Goal: Task Accomplishment & Management: Use online tool/utility

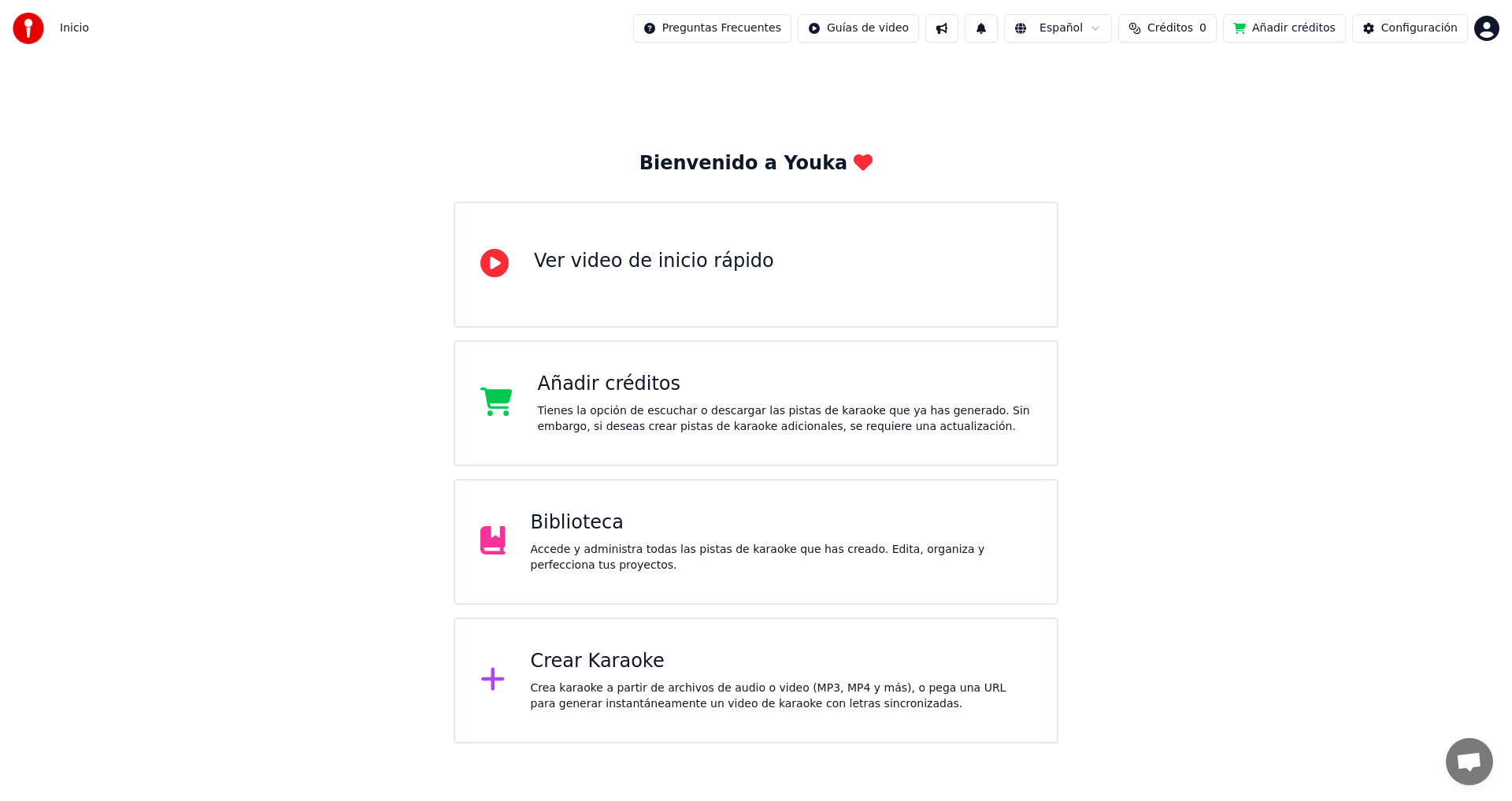
click at [1486, 30] on html "Inicio Preguntas Frecuentes Guías de video Español Créditos 0 Añadir créditos C…" at bounding box center [756, 372] width 1512 height 743
click at [1236, 206] on html "Inicio Preguntas Frecuentes Guías de video Español Créditos 0 Añadir créditos C…" at bounding box center [756, 372] width 1512 height 743
click at [1398, 30] on div "Configuración" at bounding box center [1420, 29] width 76 height 16
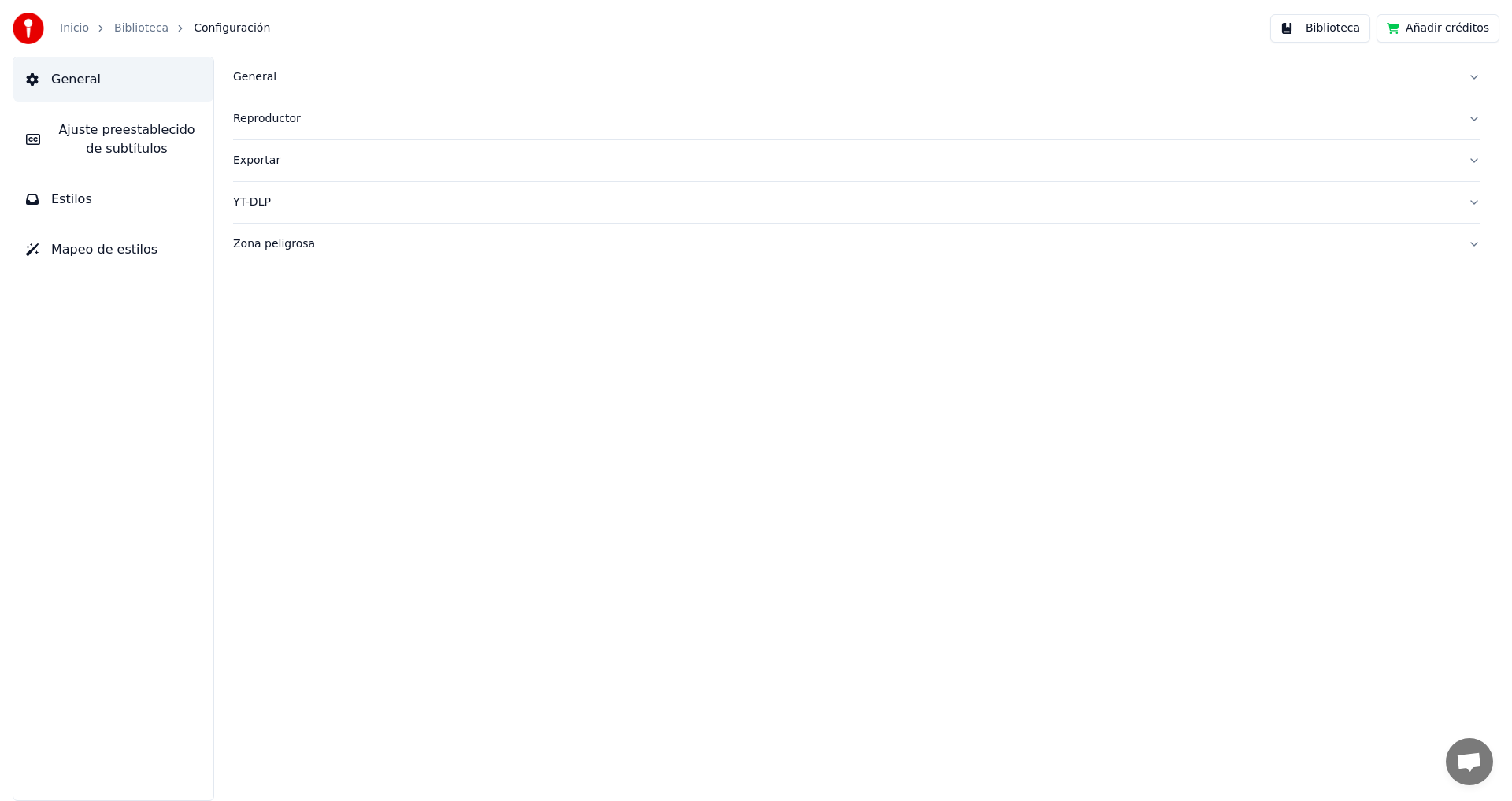
click at [67, 26] on link "Inicio" at bounding box center [75, 29] width 29 height 16
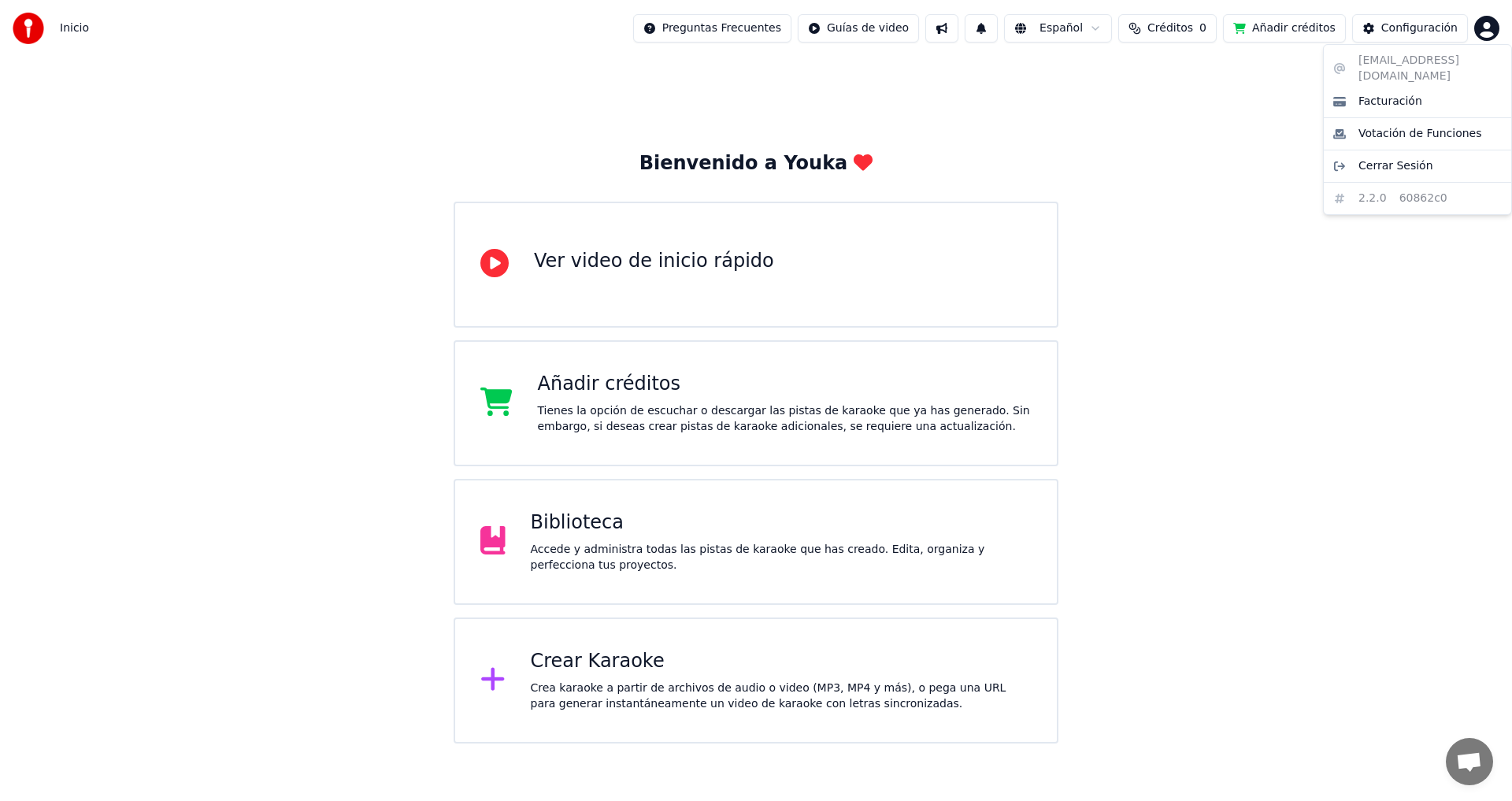
click at [1490, 30] on html "Inicio Preguntas Frecuentes Guías de video Español Créditos 0 Añadir créditos C…" at bounding box center [756, 372] width 1512 height 743
click at [1371, 61] on div "[EMAIL_ADDRESS][DOMAIN_NAME] Facturación Votación de Funciones Cerrar Sesión 2.…" at bounding box center [1417, 129] width 189 height 171
click at [1383, 62] on div "[EMAIL_ADDRESS][DOMAIN_NAME] Facturación Votación de Funciones Cerrar Sesión 2.…" at bounding box center [1417, 129] width 189 height 171
click at [1495, 29] on html "Inicio Preguntas Frecuentes Guías de video Español Créditos 0 Añadir créditos C…" at bounding box center [756, 372] width 1512 height 743
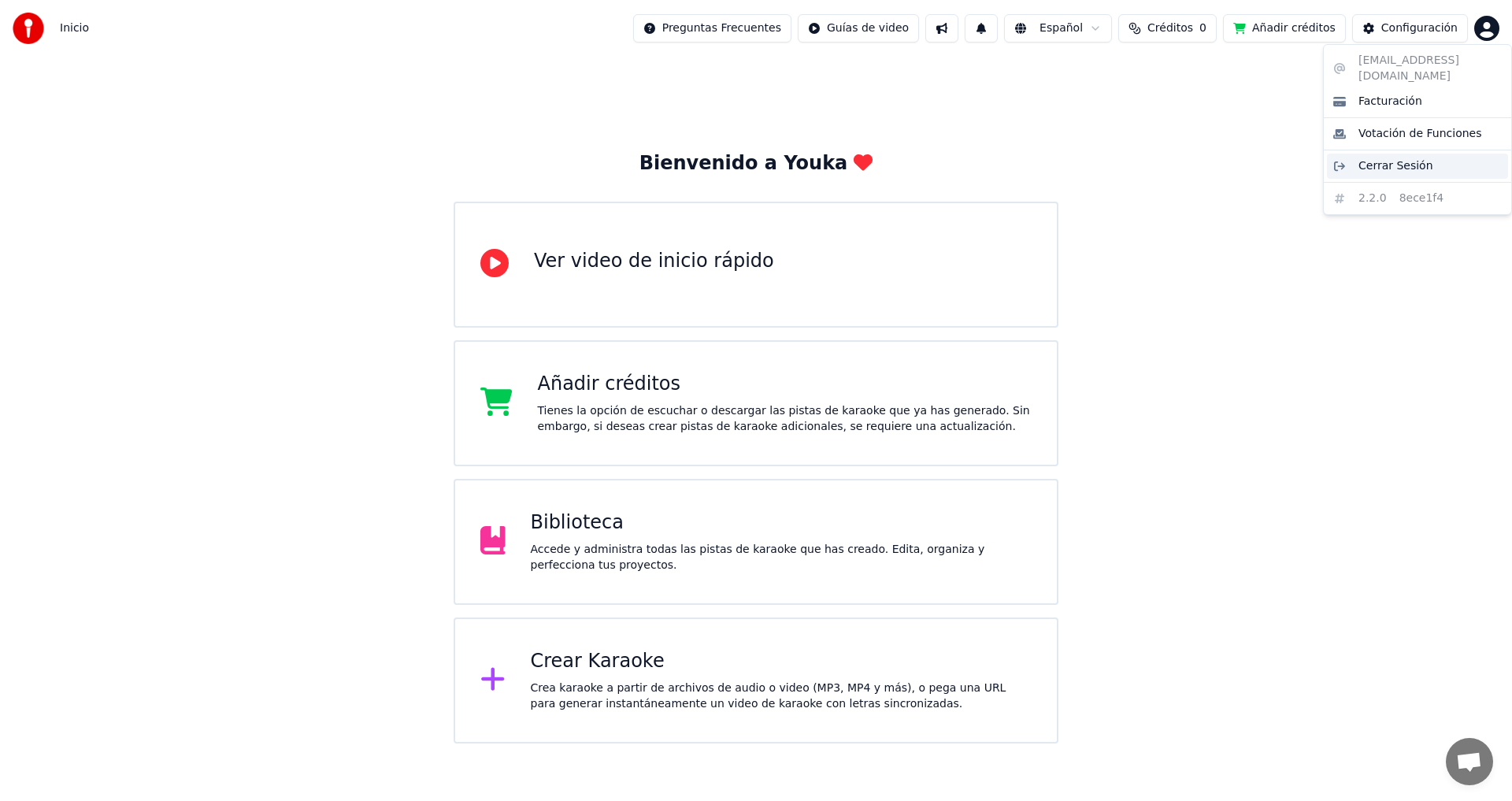
click at [1390, 158] on span "Cerrar Sesión" at bounding box center [1396, 166] width 75 height 16
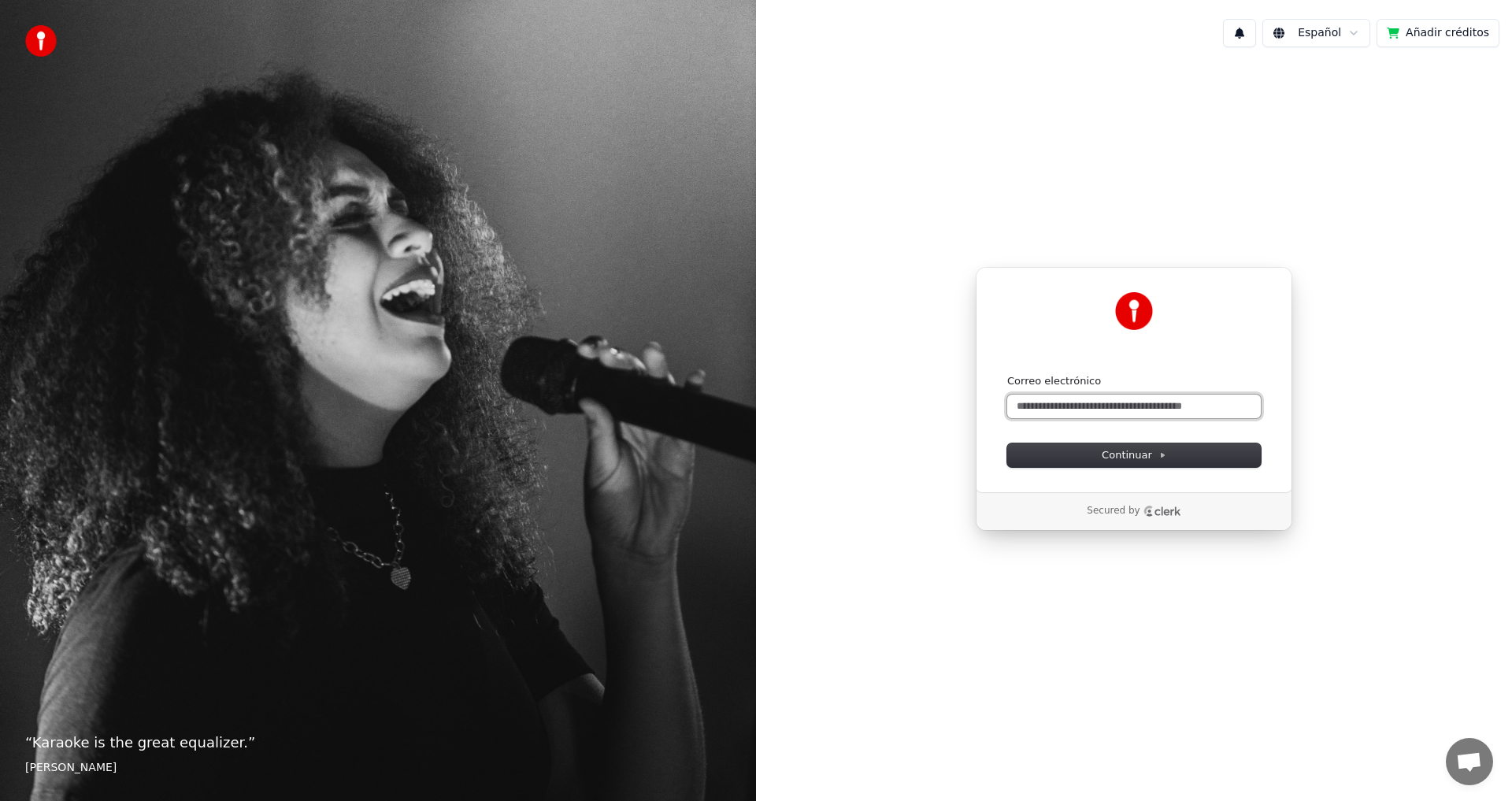
click at [1077, 407] on input "Correo electrónico" at bounding box center [1135, 405] width 254 height 23
click at [1008, 374] on button "submit" at bounding box center [1008, 374] width 0 height 0
type input "**********"
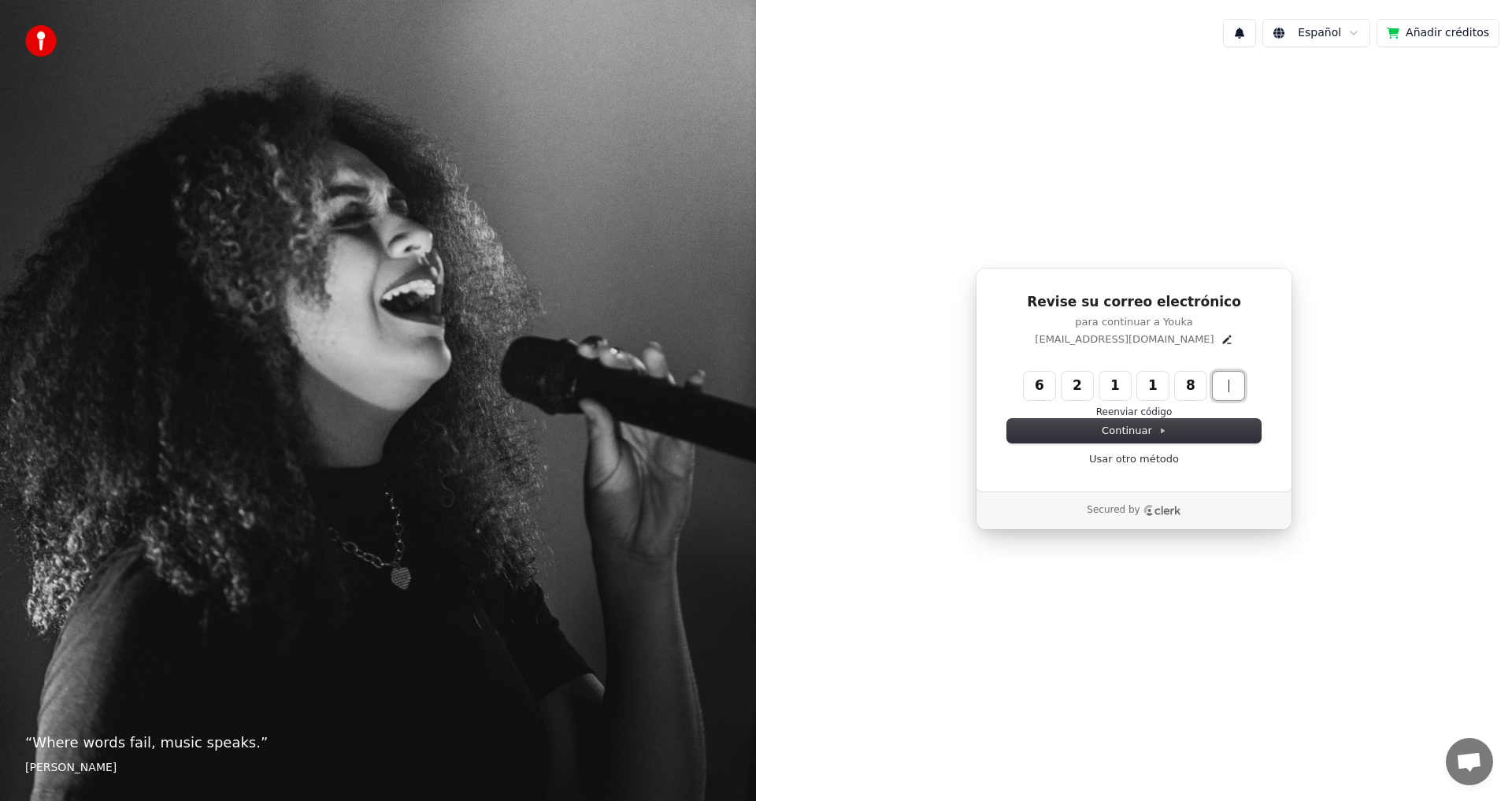
type input "******"
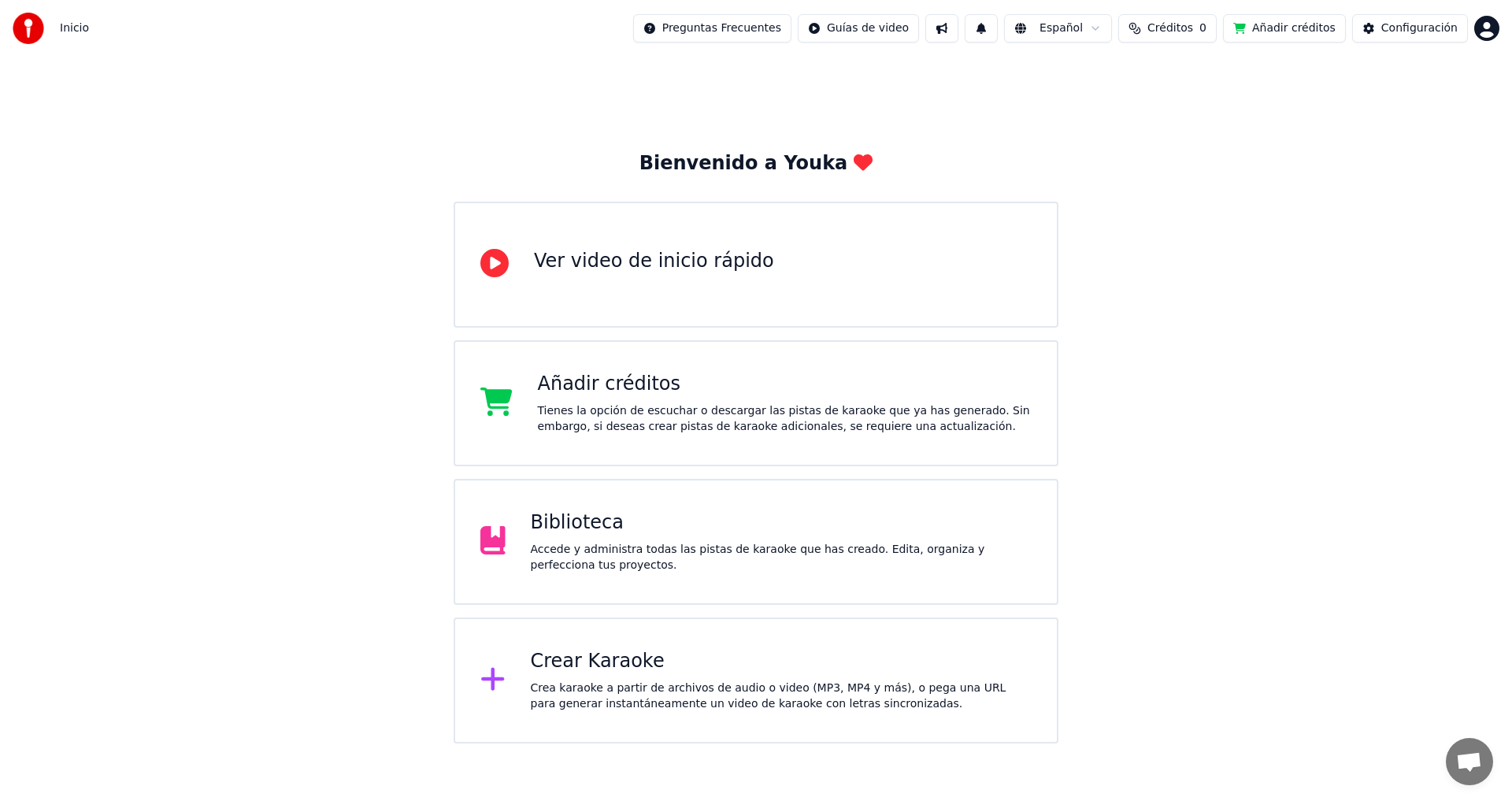
click at [626, 688] on div "Crea karaoke a partir de archivos de audio o video (MP3, MP4 y más), o pega una…" at bounding box center [781, 696] width 502 height 31
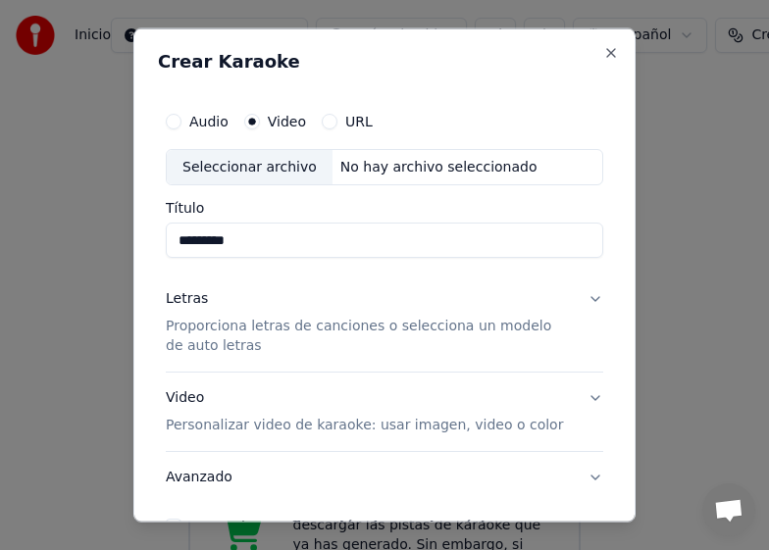
type input "*********"
click at [183, 326] on p "Proporciona letras de canciones o selecciona un modelo de auto letras" at bounding box center [369, 336] width 406 height 39
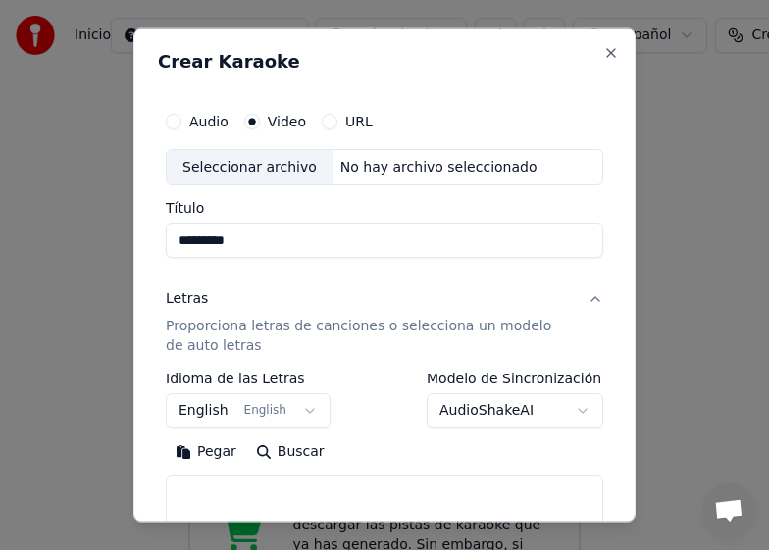
click at [299, 413] on button "English English" at bounding box center [248, 410] width 165 height 35
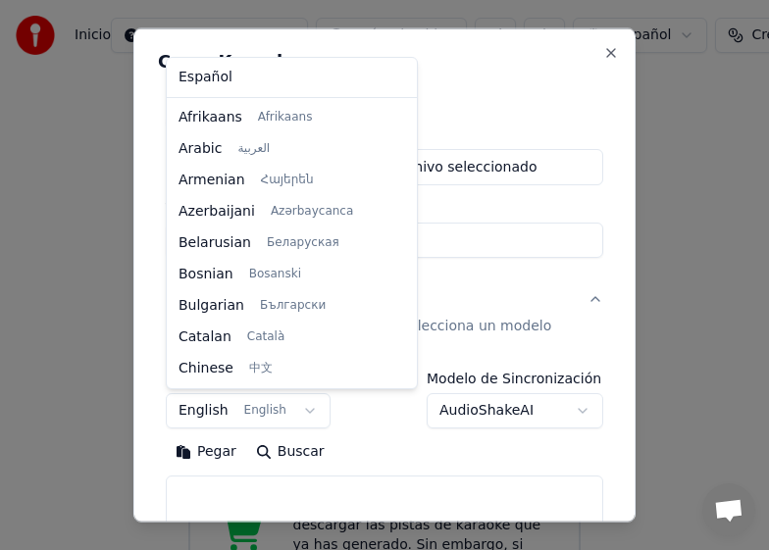
scroll to position [157, 0]
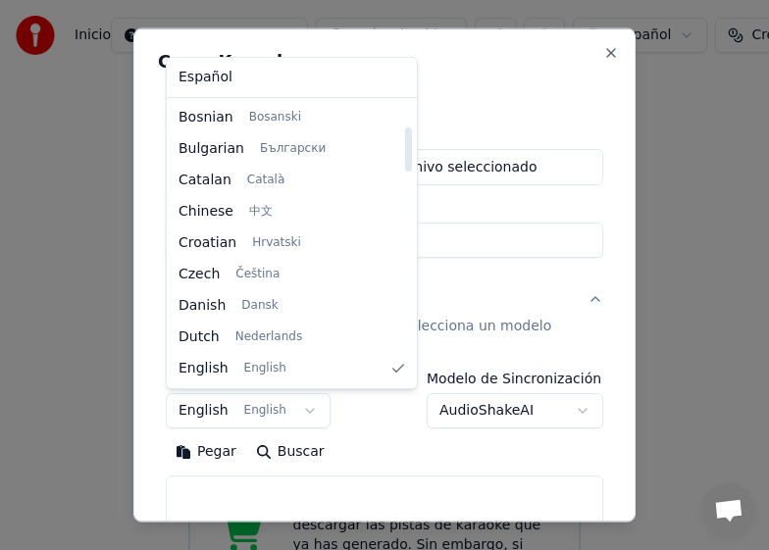
select select "**"
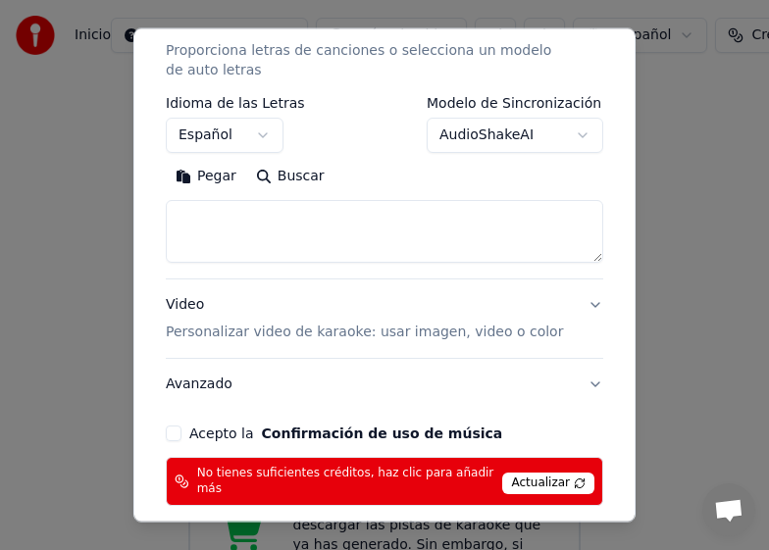
scroll to position [294, 0]
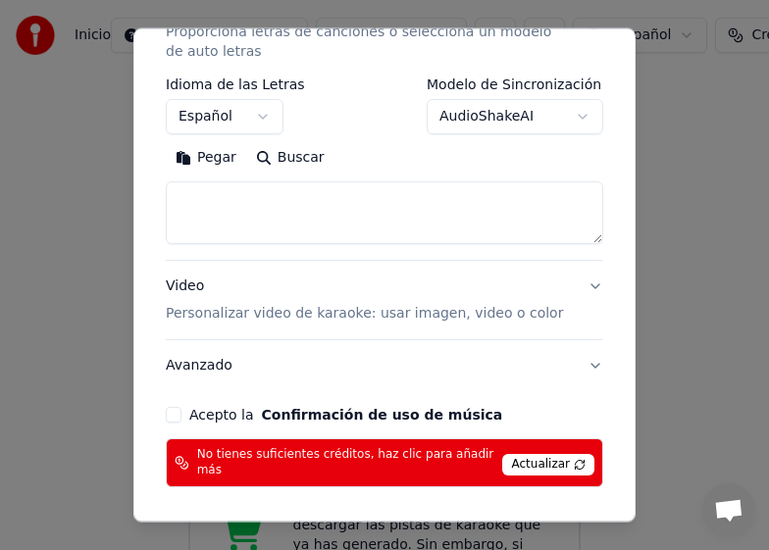
click at [206, 161] on button "Pegar" at bounding box center [206, 157] width 80 height 31
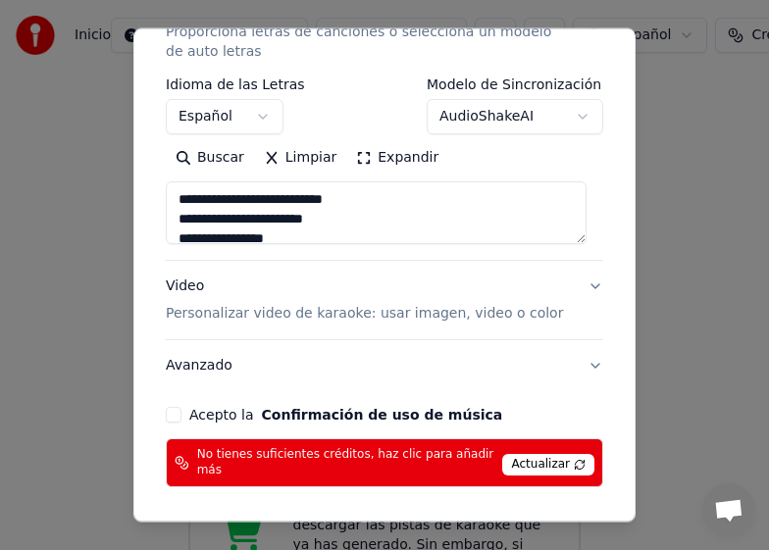
scroll to position [98, 0]
click at [375, 201] on textarea at bounding box center [376, 212] width 421 height 63
click at [281, 223] on textarea at bounding box center [376, 212] width 421 height 63
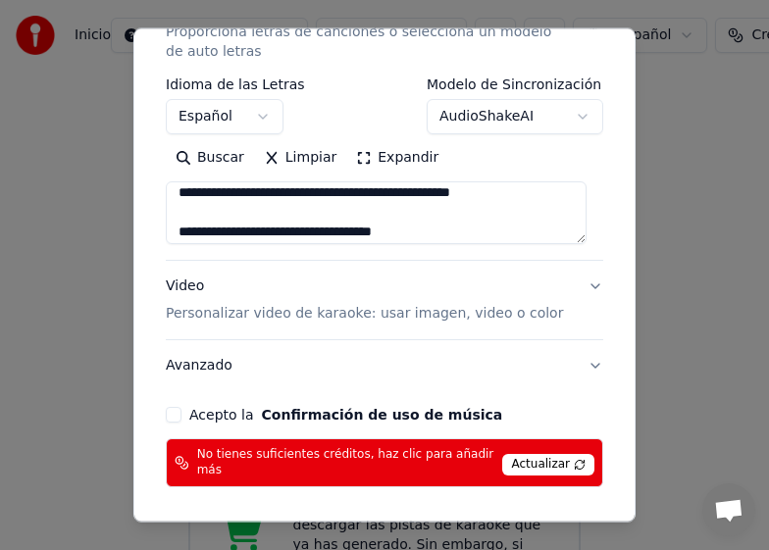
scroll to position [196, 0]
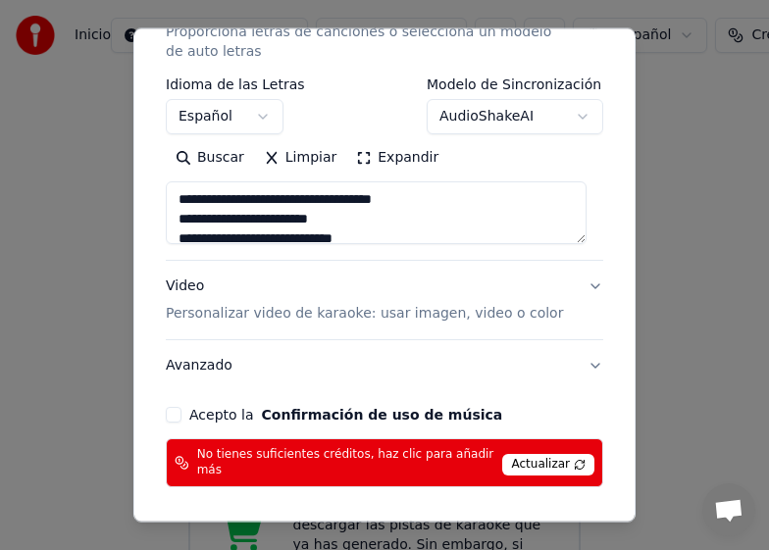
click at [462, 202] on textarea at bounding box center [376, 212] width 421 height 63
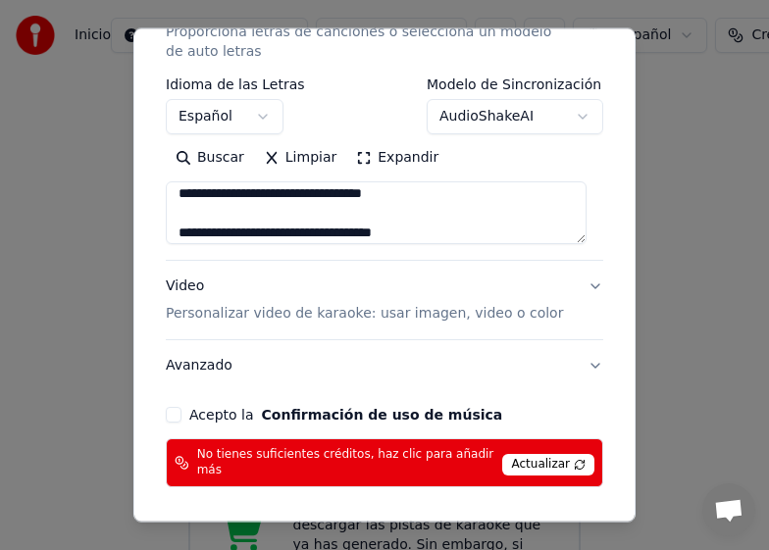
scroll to position [275, 0]
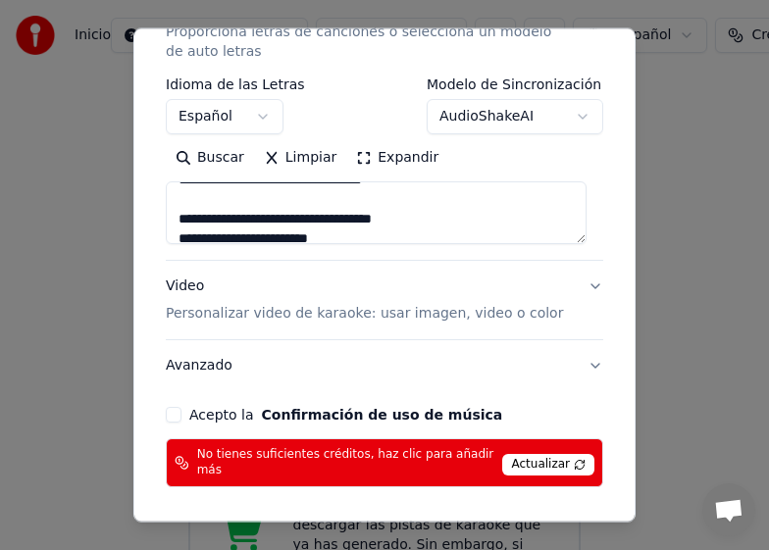
click at [456, 223] on textarea at bounding box center [376, 212] width 421 height 63
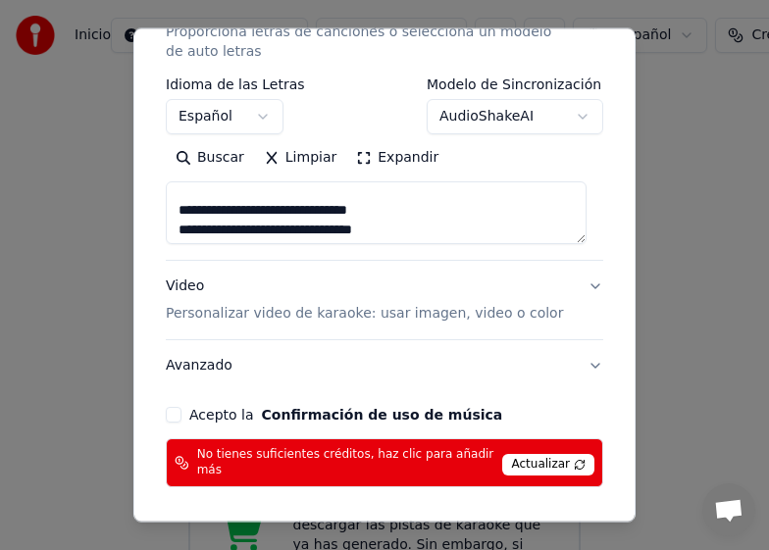
scroll to position [432, 0]
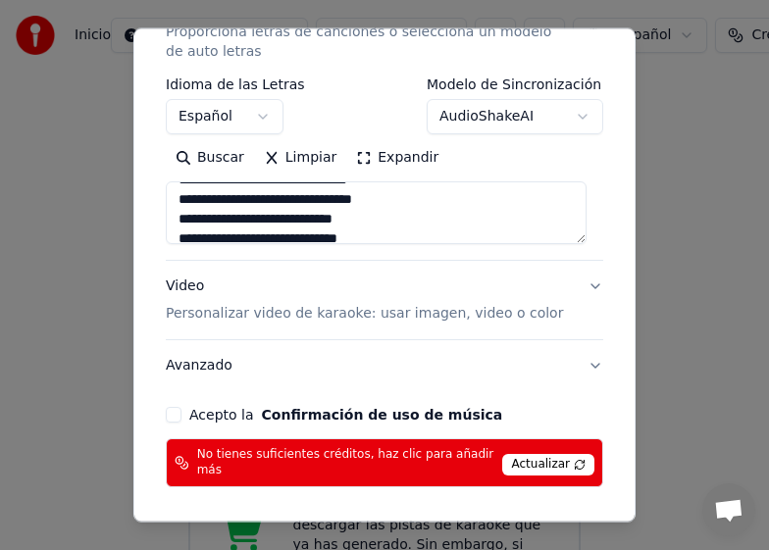
click at [390, 202] on textarea at bounding box center [376, 212] width 421 height 63
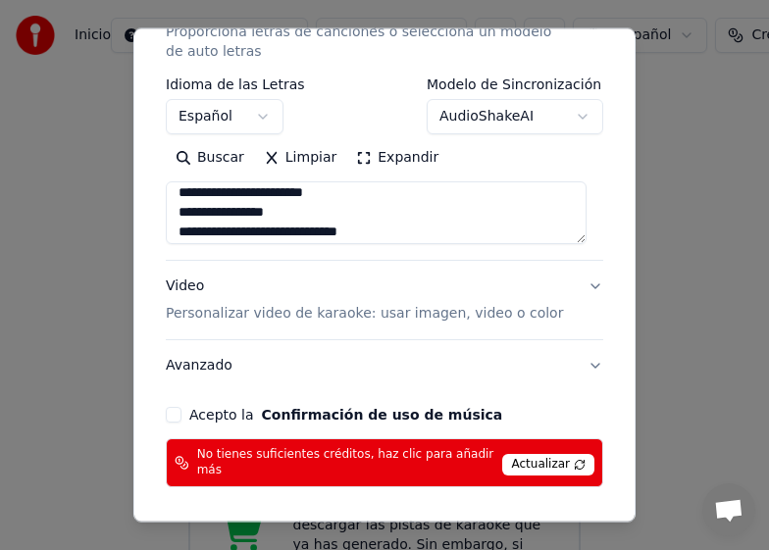
scroll to position [7, 0]
type textarea "**********"
click at [204, 316] on p "Personalizar video de karaoke: usar imagen, video o color" at bounding box center [364, 314] width 397 height 20
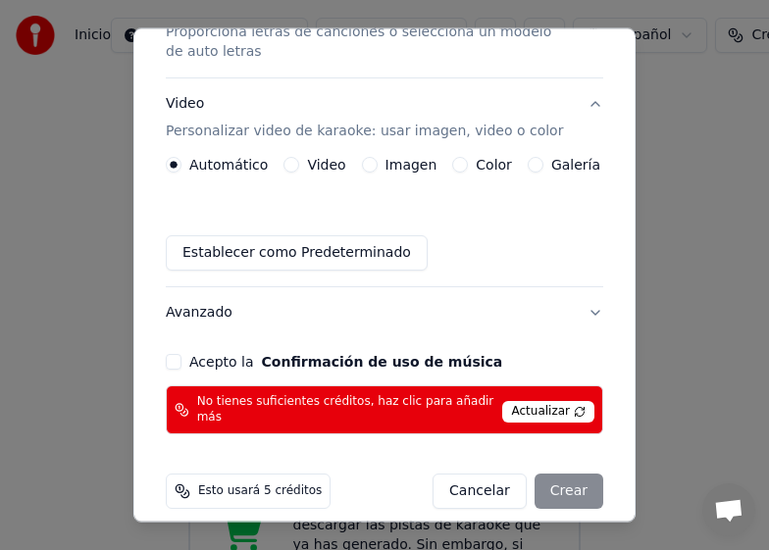
click at [362, 165] on button "Imagen" at bounding box center [370, 165] width 16 height 16
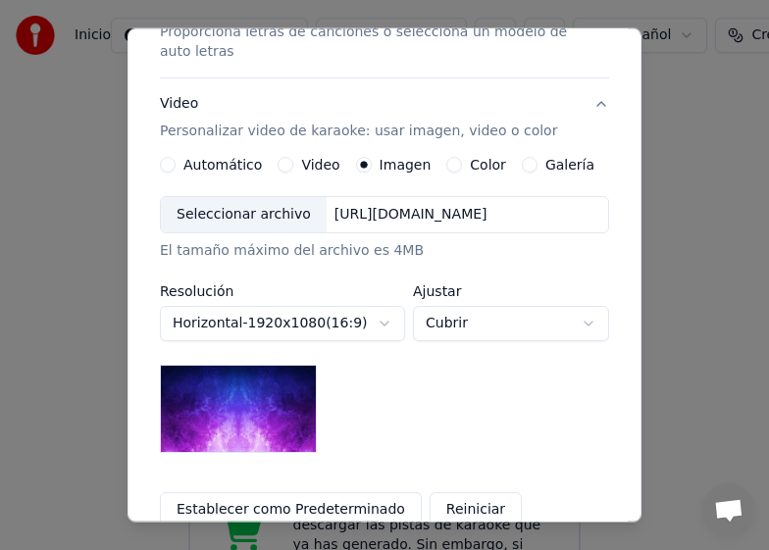
click at [238, 213] on div "Seleccionar archivo" at bounding box center [244, 214] width 166 height 35
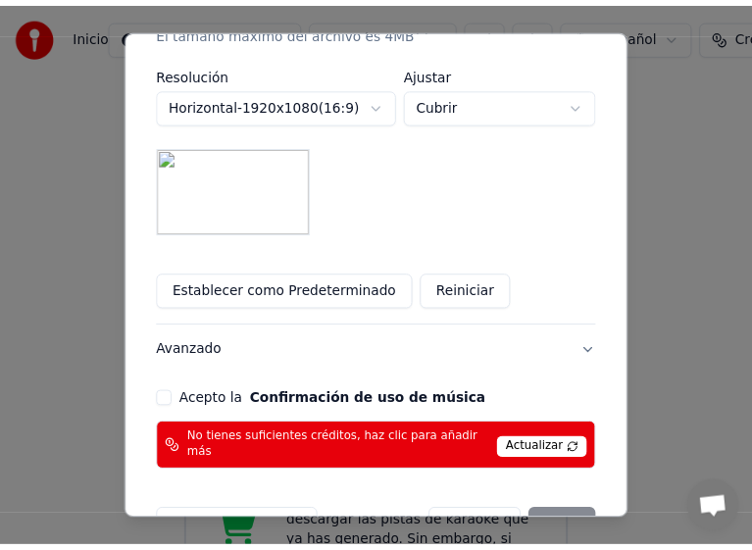
scroll to position [562, 0]
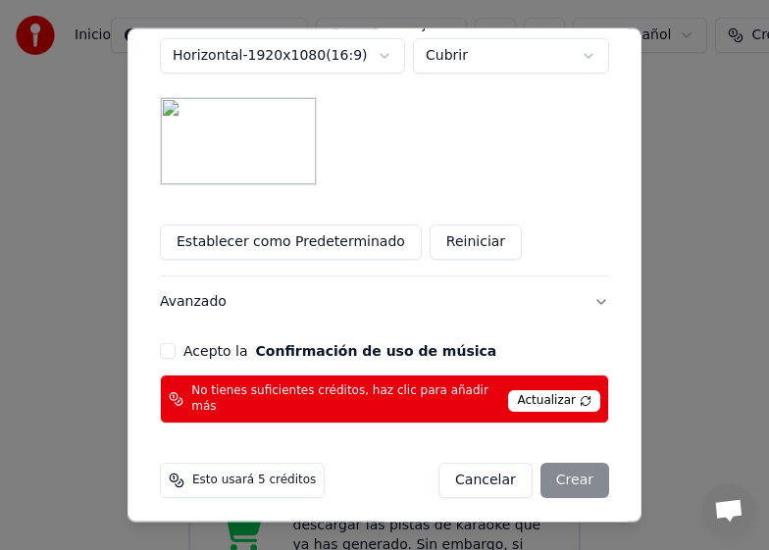
click at [164, 351] on button "Acepto la Confirmación de uso de música" at bounding box center [168, 351] width 16 height 16
click at [483, 473] on button "Cancelar" at bounding box center [485, 480] width 94 height 35
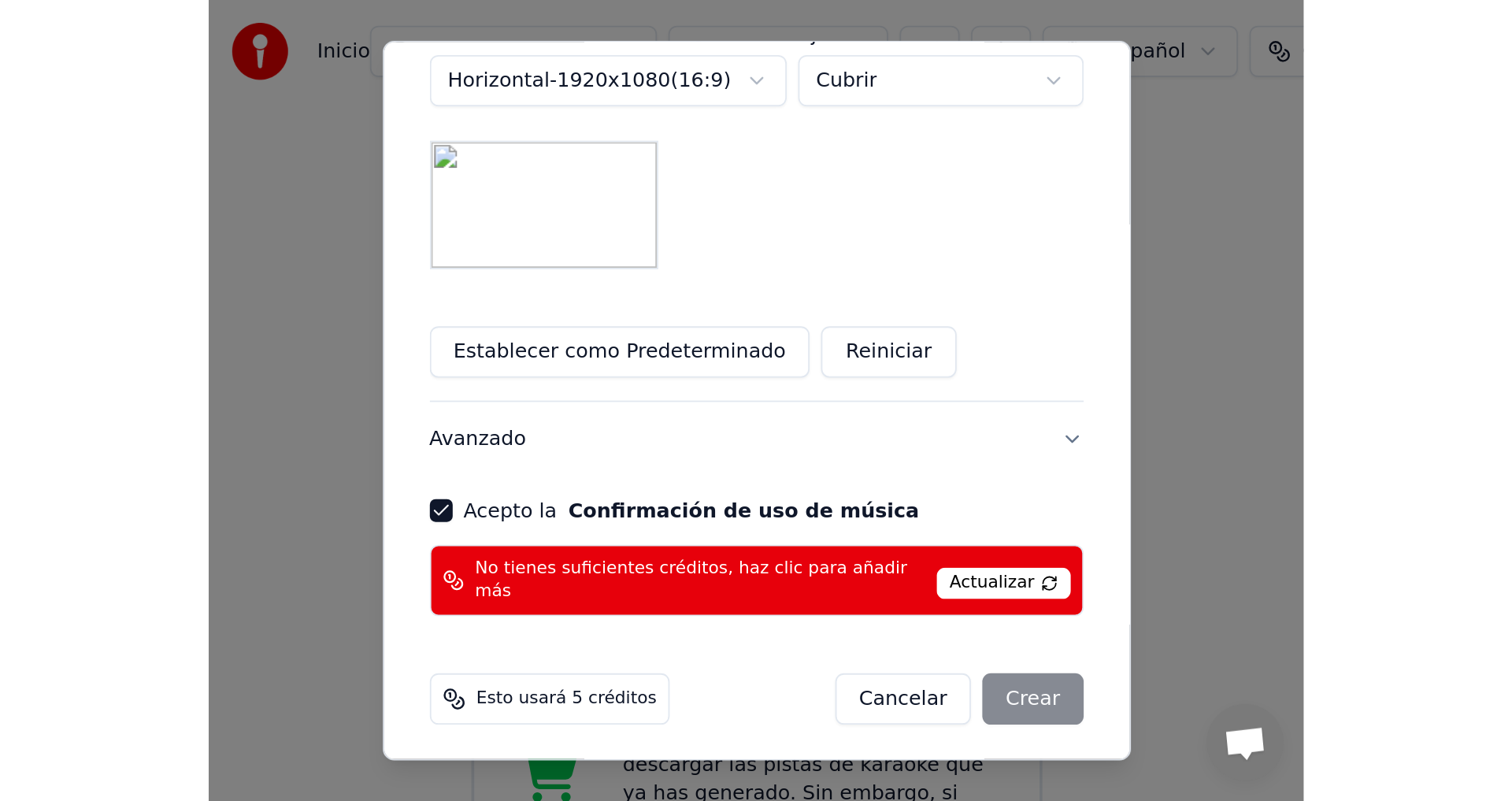
scroll to position [245, 0]
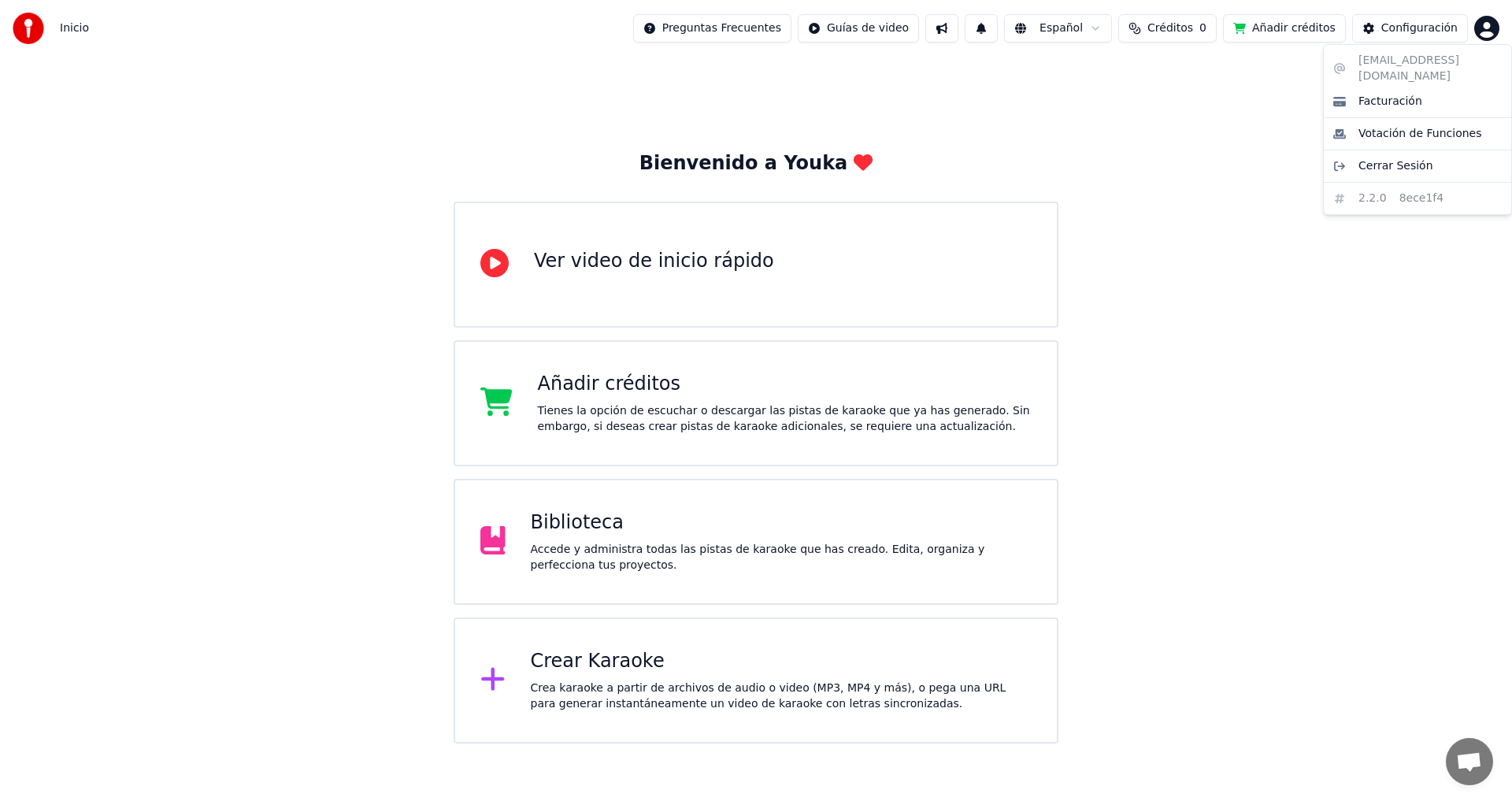
click at [1487, 29] on html "Inicio Preguntas Frecuentes Guías de video Español Créditos 0 Añadir créditos C…" at bounding box center [756, 372] width 1512 height 743
click at [1383, 59] on div "ma_aliagam@hotmail.com Facturación Votación de Funciones Cerrar Sesión 2.2.0 8e…" at bounding box center [1417, 129] width 189 height 171
